Goal: Transaction & Acquisition: Purchase product/service

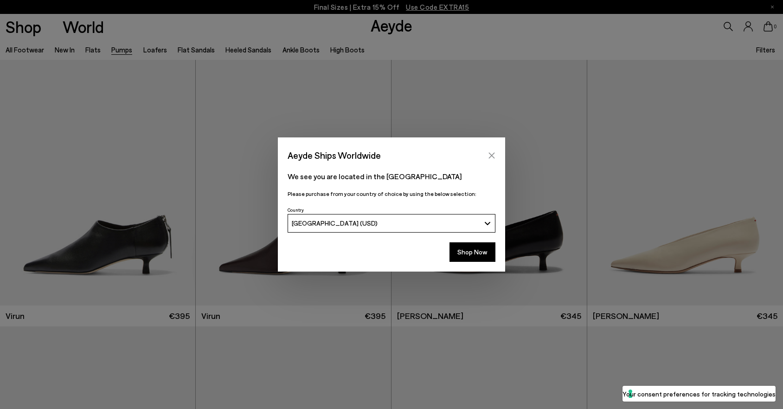
click at [493, 152] on icon "Close" at bounding box center [491, 155] width 7 height 7
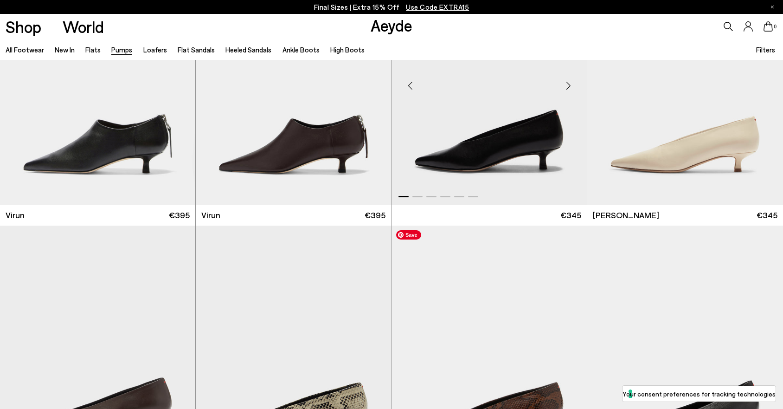
scroll to position [434, 0]
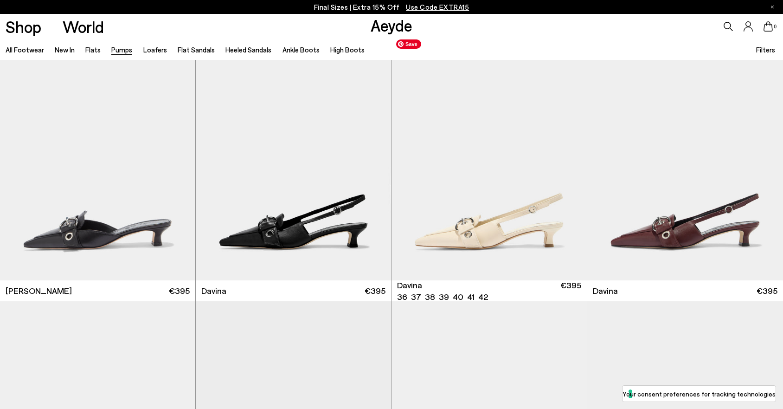
scroll to position [2143, 0]
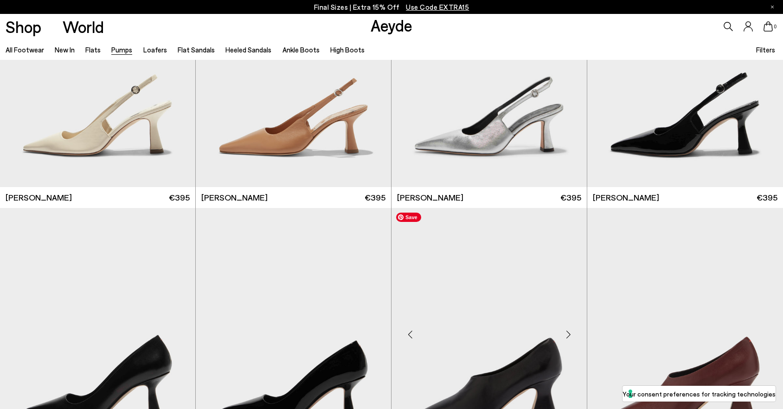
scroll to position [3426, 0]
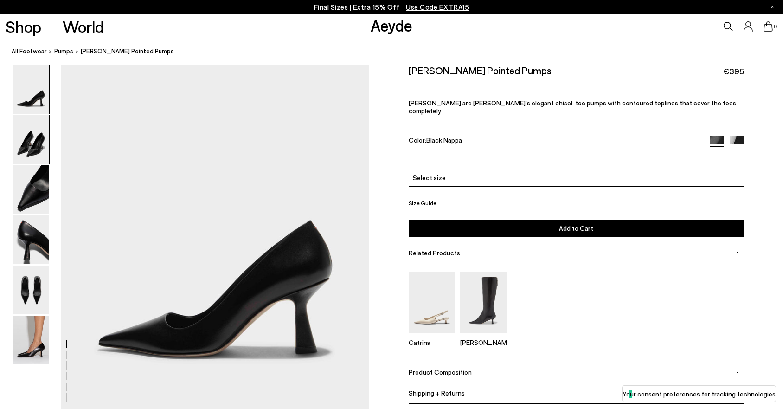
click at [33, 140] on img at bounding box center [31, 139] width 36 height 49
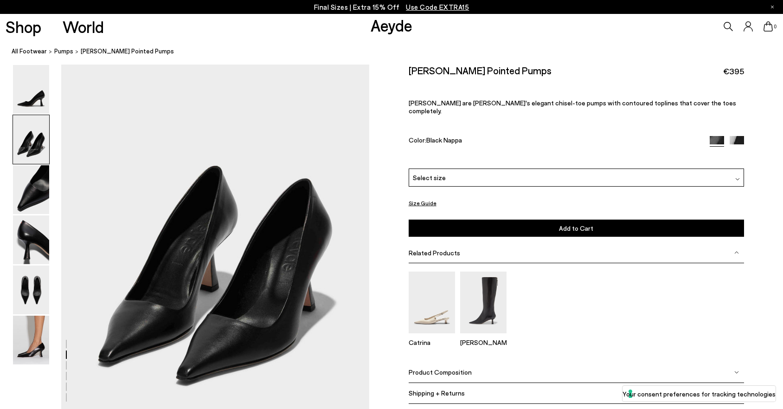
scroll to position [387, 0]
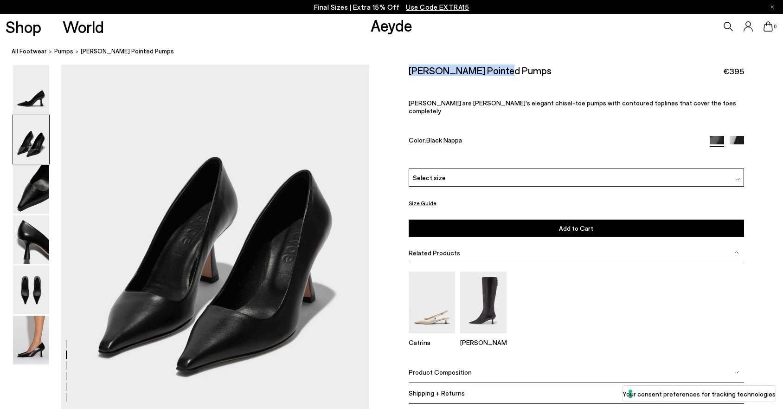
drag, startPoint x: 408, startPoint y: 71, endPoint x: 512, endPoint y: 69, distance: 104.4
click at [512, 69] on div "Zandra Pointed Pumps €395" at bounding box center [576, 70] width 335 height 13
copy h2 "Zandra Pointed Pumps"
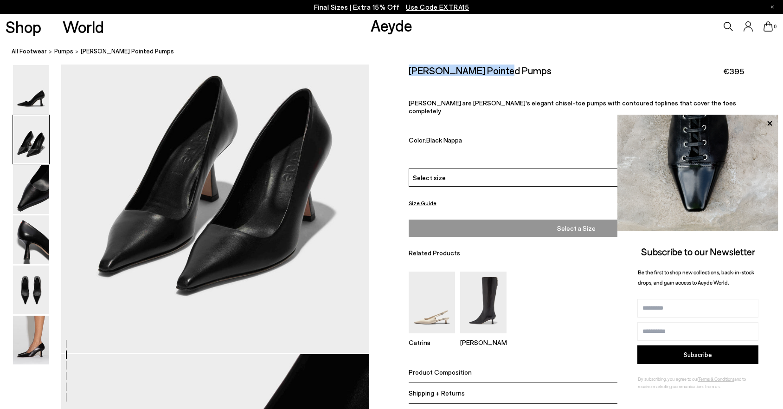
scroll to position [468, 0]
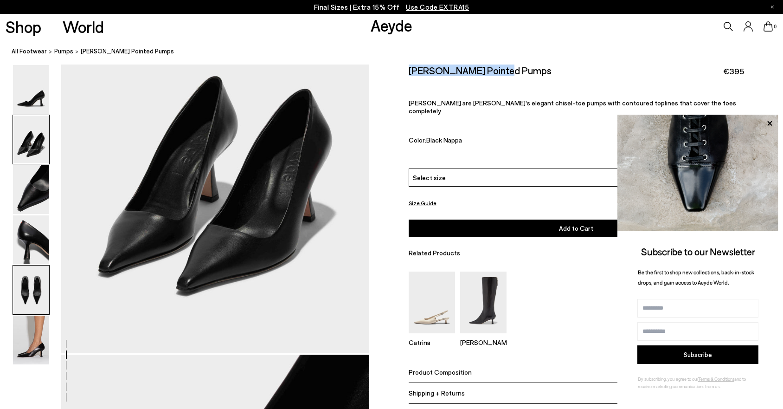
click at [31, 283] on img at bounding box center [31, 289] width 36 height 49
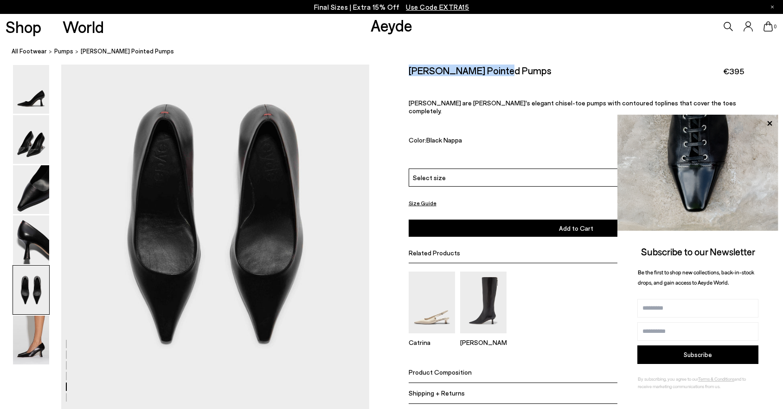
scroll to position [1627, 0]
click at [20, 345] on img at bounding box center [31, 339] width 36 height 49
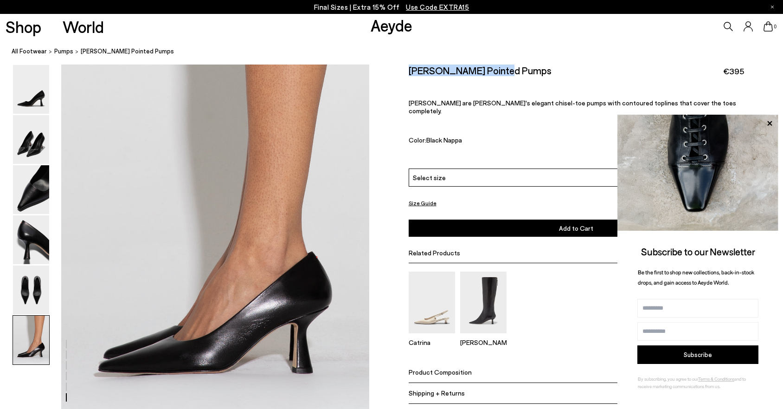
scroll to position [2058, 0]
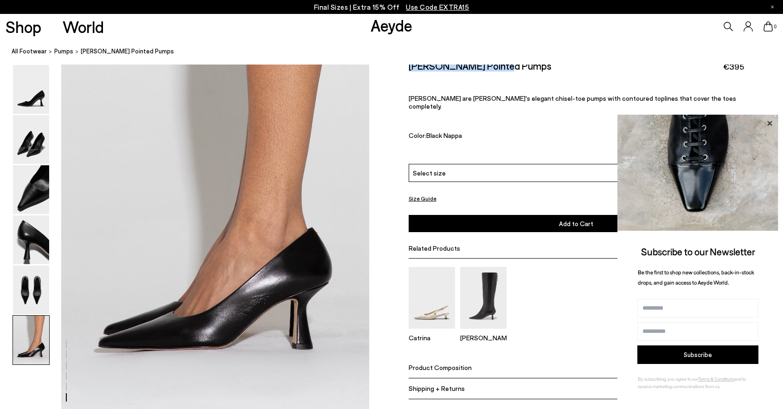
click at [768, 122] on icon at bounding box center [769, 123] width 5 height 5
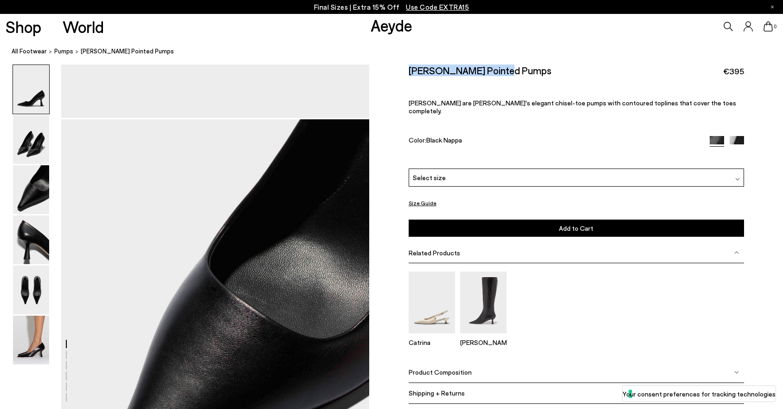
scroll to position [0, 0]
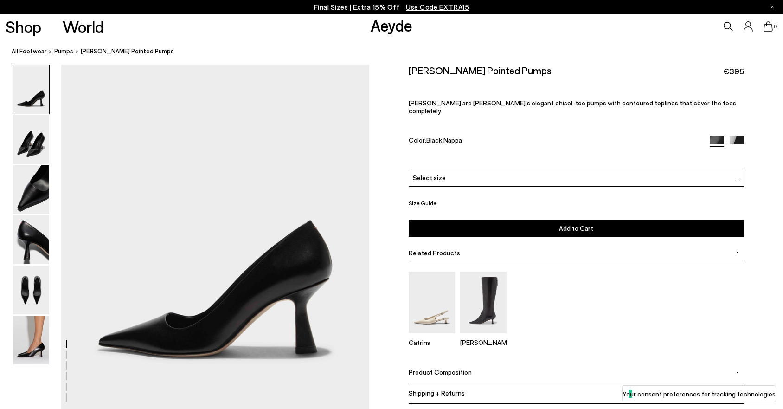
click at [440, 173] on span "Select size" at bounding box center [429, 178] width 33 height 10
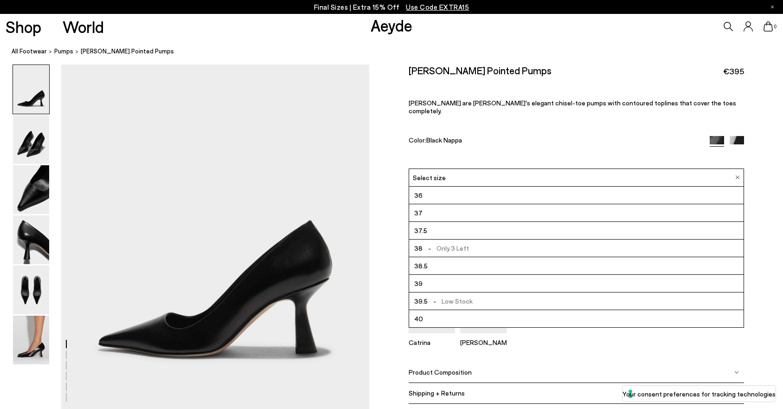
click at [418, 224] on span "37.5" at bounding box center [420, 230] width 13 height 12
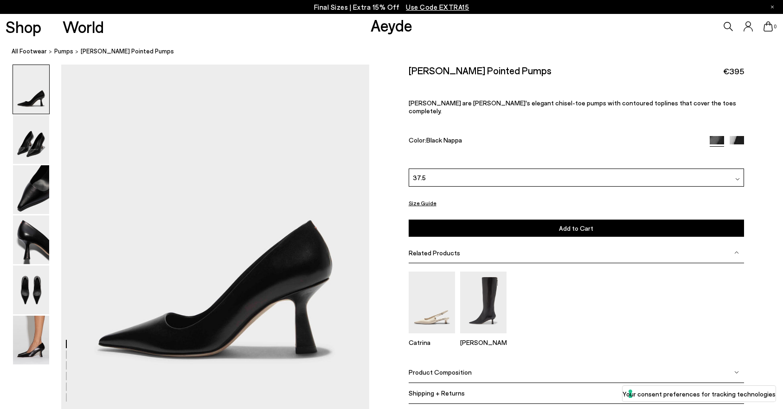
click at [420, 197] on button "Size Guide" at bounding box center [423, 203] width 28 height 12
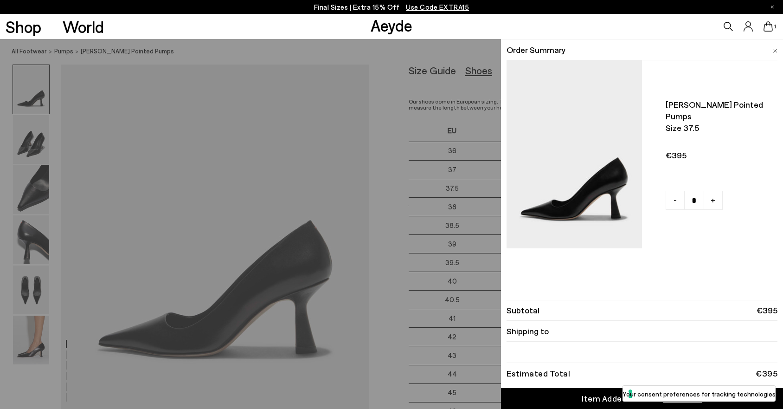
click at [393, 200] on div "Quick Add Color Size View Details Order Summary Zandra pointed pumps Size 37.5 …" at bounding box center [391, 224] width 783 height 370
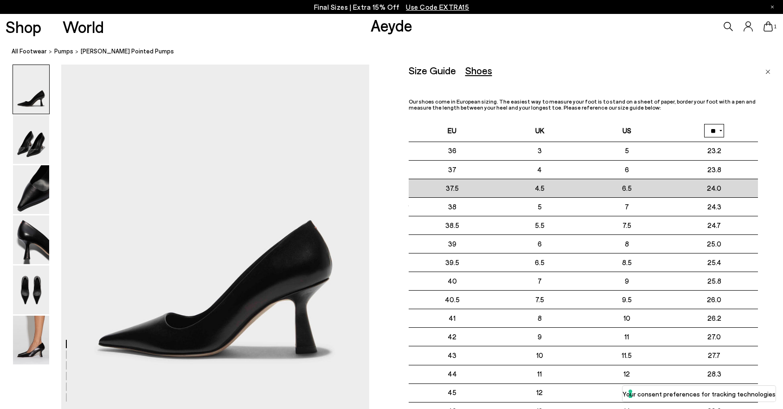
drag, startPoint x: 625, startPoint y: 188, endPoint x: 635, endPoint y: 188, distance: 9.7
click at [635, 188] on td "6.5" at bounding box center [626, 188] width 87 height 19
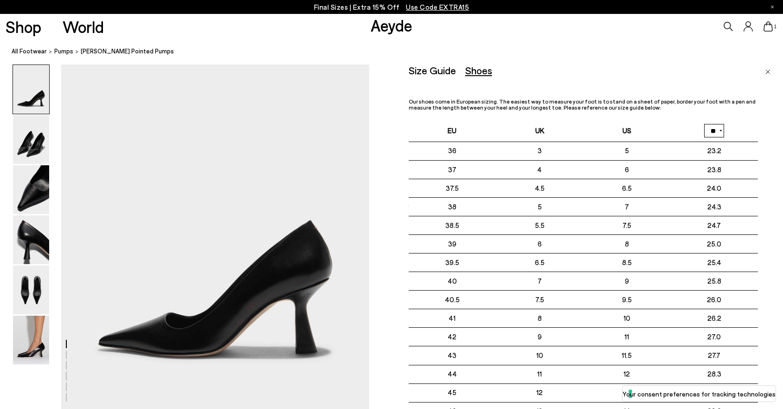
click at [767, 71] on img "Close" at bounding box center [767, 72] width 5 height 5
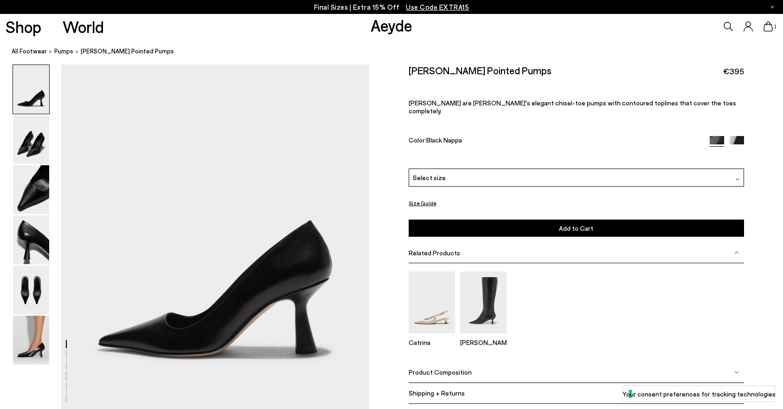
click at [426, 368] on span "Product Composition" at bounding box center [440, 372] width 63 height 8
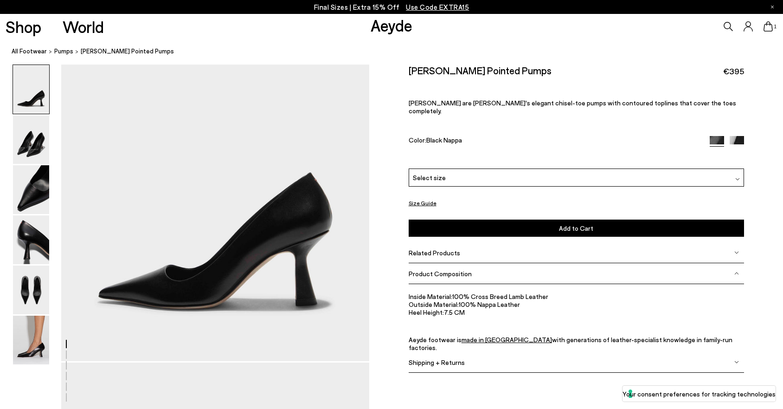
scroll to position [49, 0]
